Goal: Find contact information: Find contact information

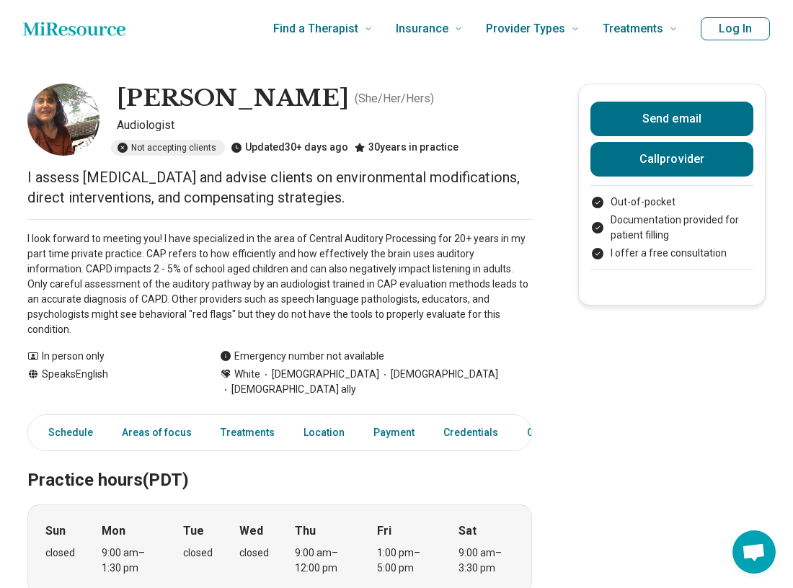
drag, startPoint x: 61, startPoint y: 180, endPoint x: 95, endPoint y: 227, distance: 58.3
click at [95, 208] on p "I assess [MEDICAL_DATA] and advise clients on environmental modifications, dire…" at bounding box center [279, 187] width 505 height 40
click at [143, 208] on p "I assess [MEDICAL_DATA] and advise clients on environmental modifications, dire…" at bounding box center [279, 187] width 505 height 40
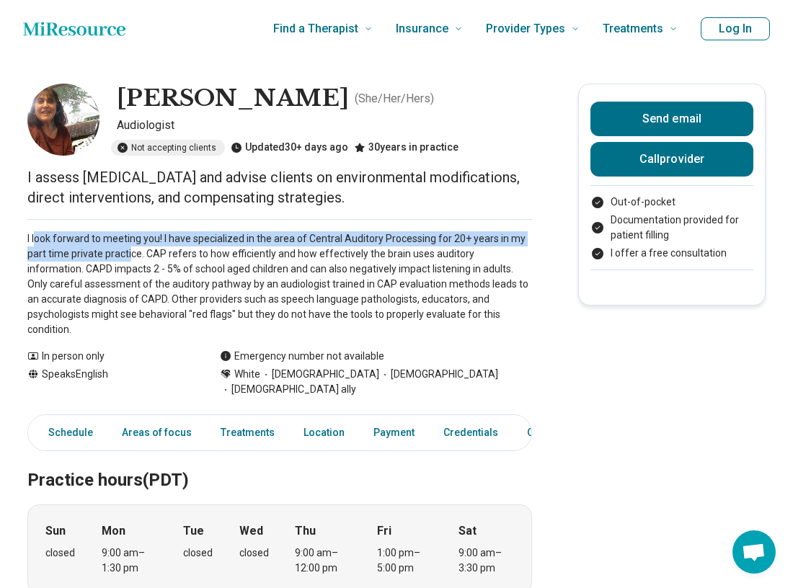
drag, startPoint x: 135, startPoint y: 273, endPoint x: 39, endPoint y: 265, distance: 96.2
click at [38, 265] on p "I look forward to meeting you! I have specialized in the area of Central Audito…" at bounding box center [279, 285] width 505 height 106
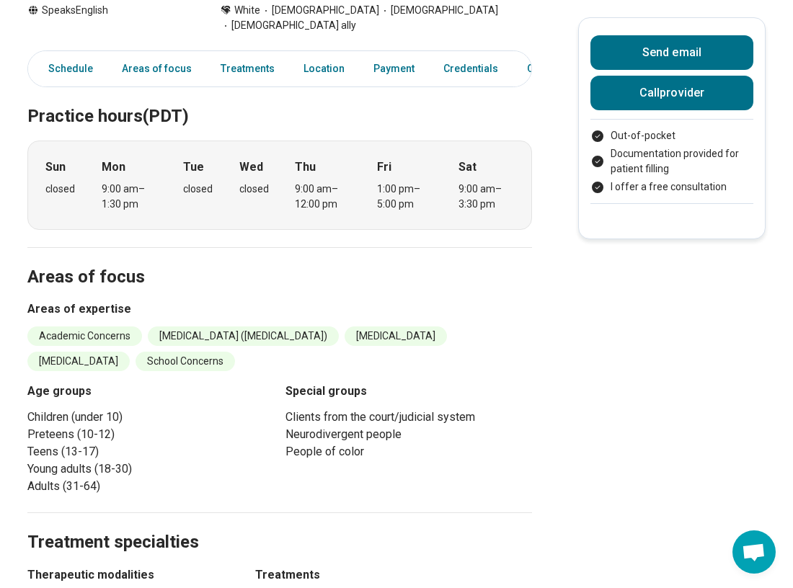
scroll to position [376, 0]
